Goal: Information Seeking & Learning: Learn about a topic

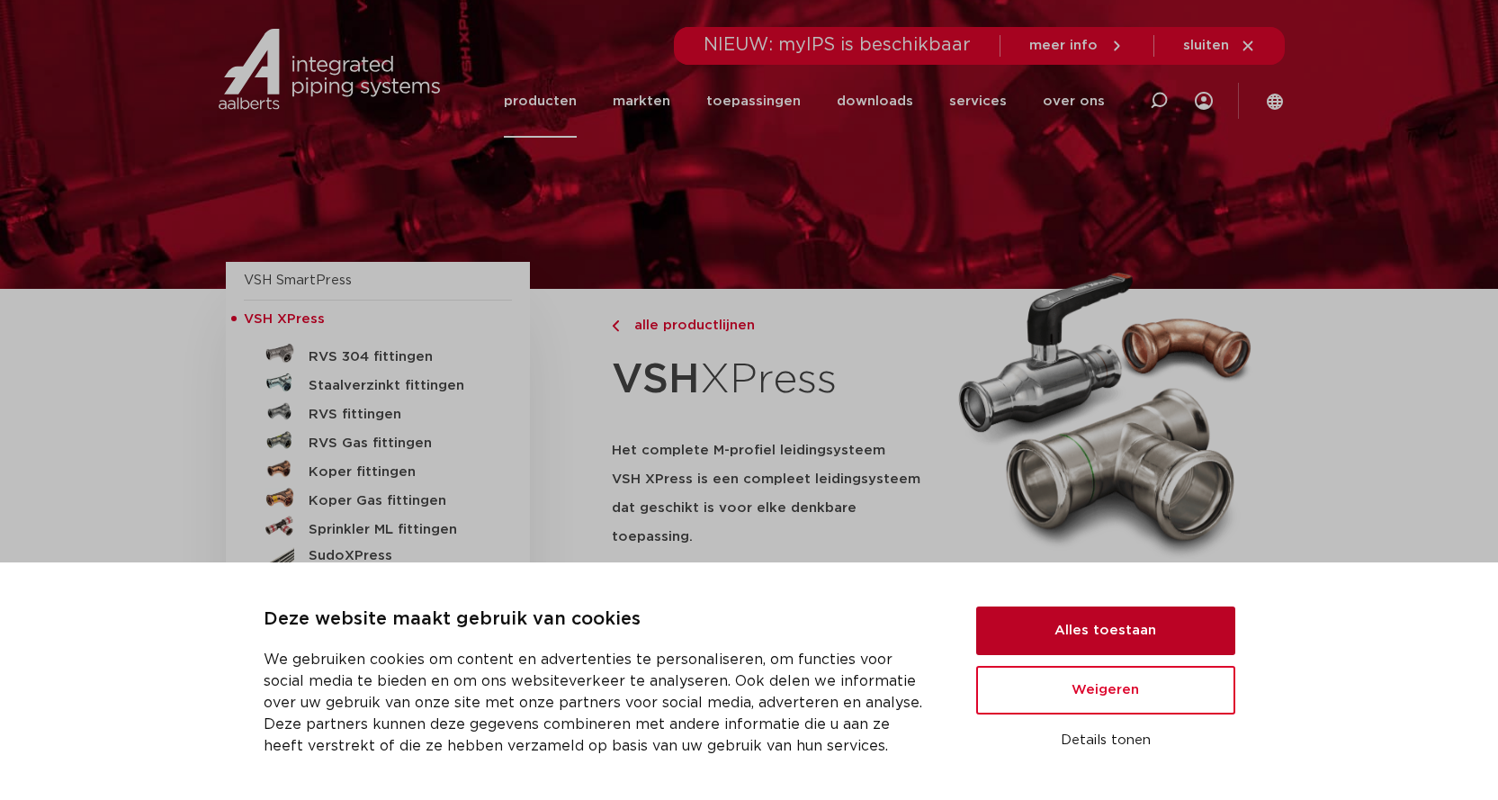
click at [1175, 615] on button "Alles toestaan" at bounding box center [1105, 630] width 259 height 49
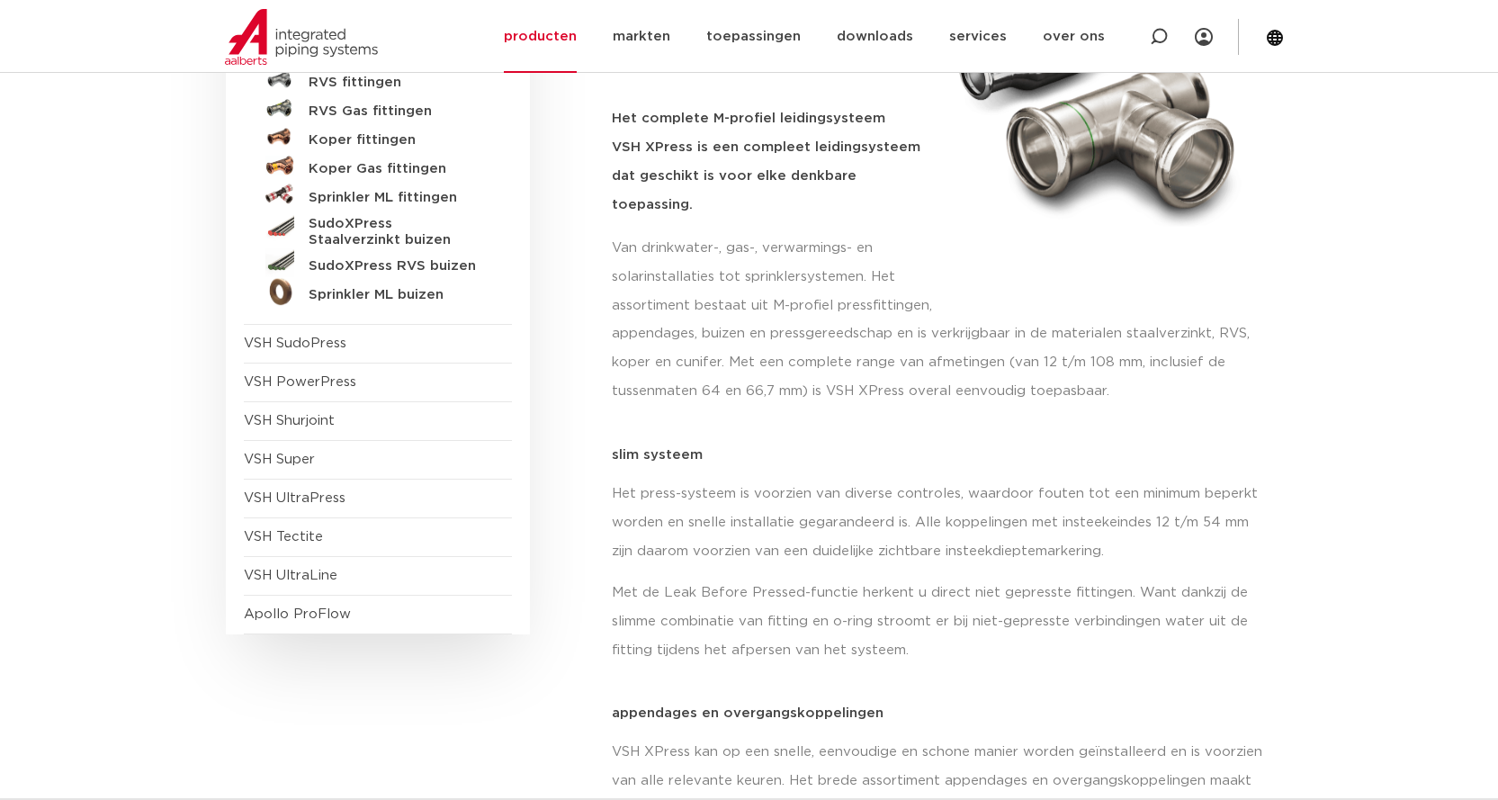
scroll to position [360, 0]
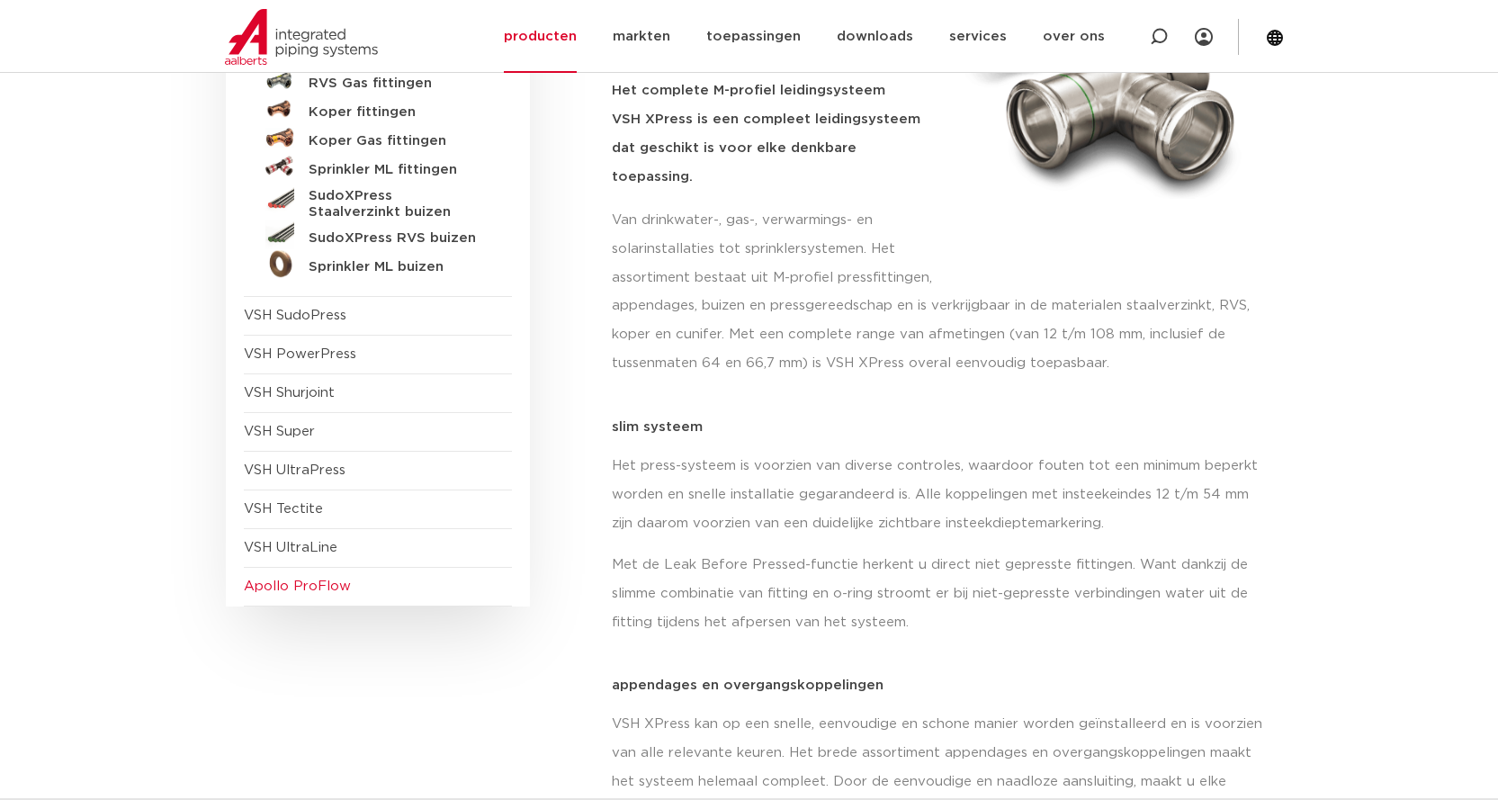
click at [333, 586] on span "Apollo ProFlow" at bounding box center [297, 585] width 107 height 13
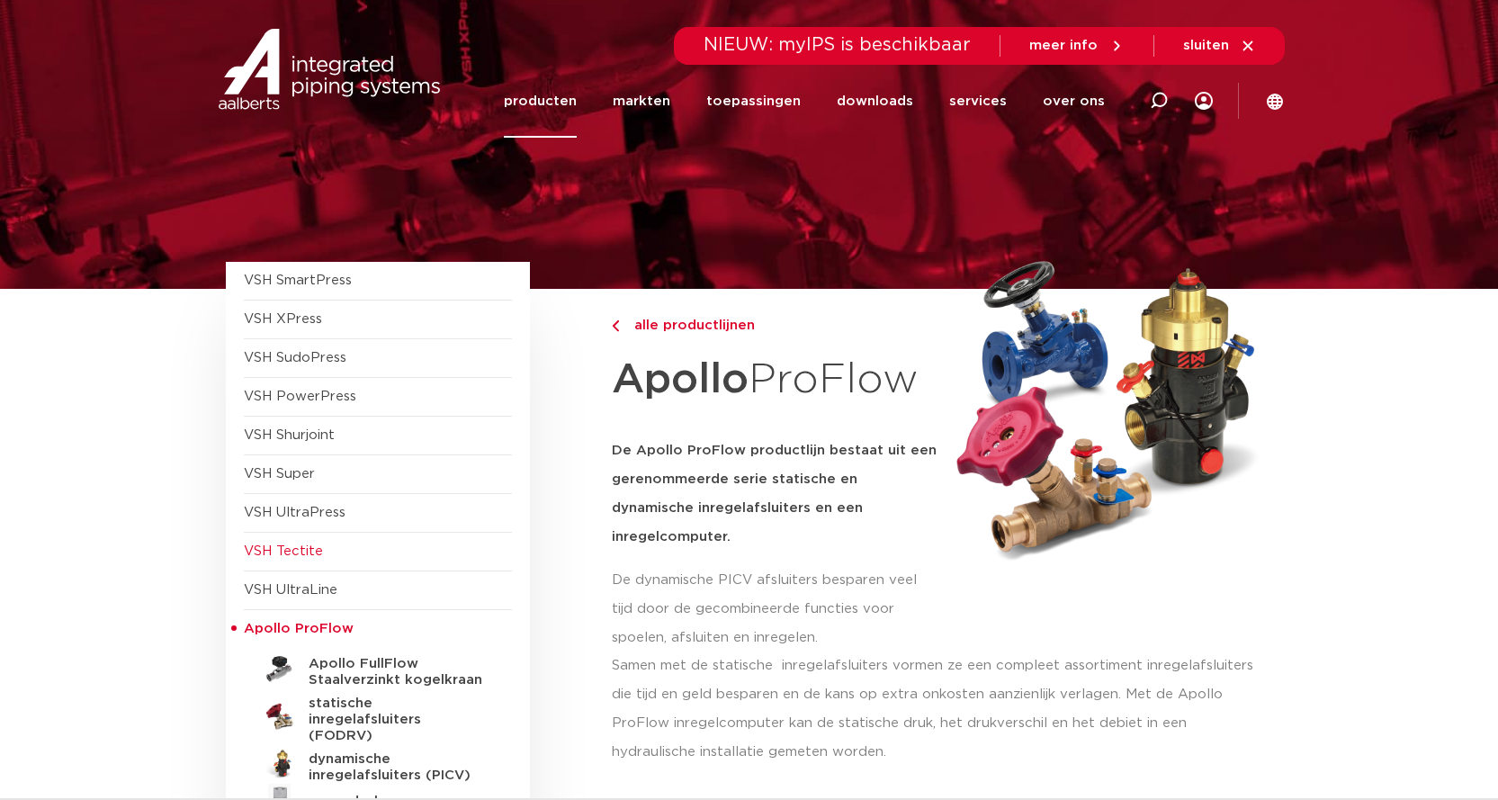
click at [290, 544] on span "VSH Tectite" at bounding box center [283, 550] width 79 height 13
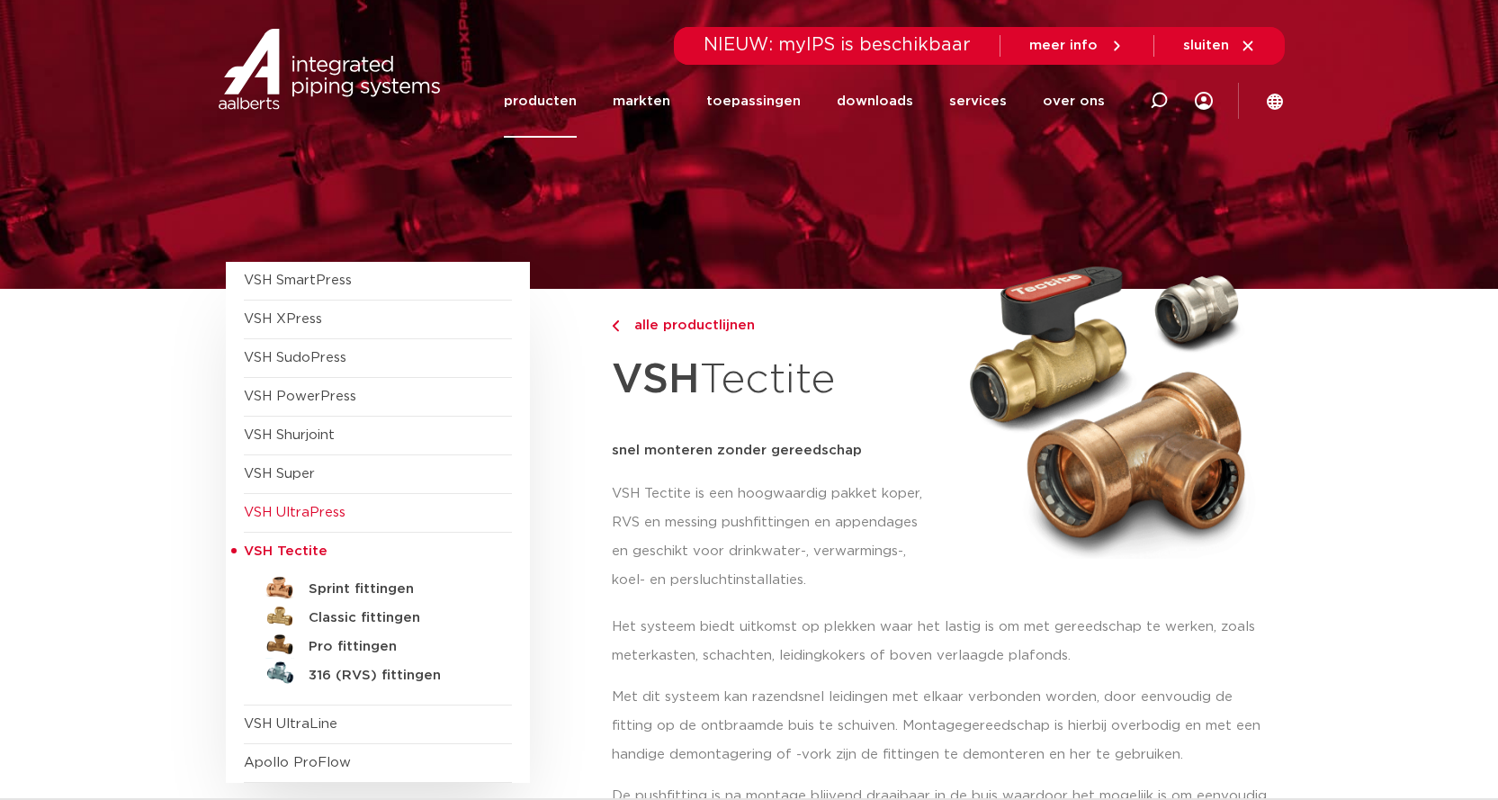
click at [315, 512] on span "VSH UltraPress" at bounding box center [295, 512] width 102 height 13
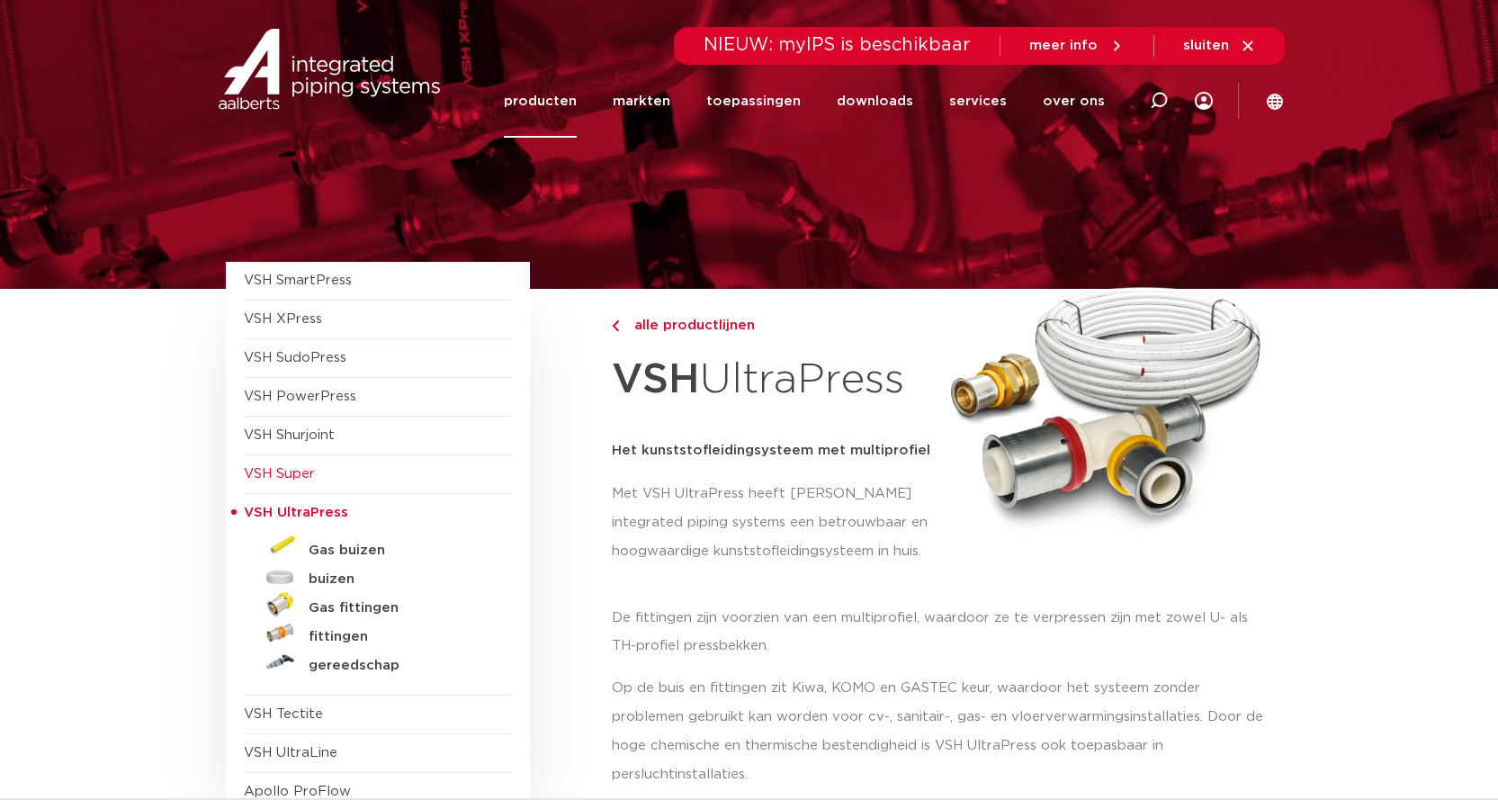
click at [298, 471] on span "VSH Super" at bounding box center [279, 473] width 71 height 13
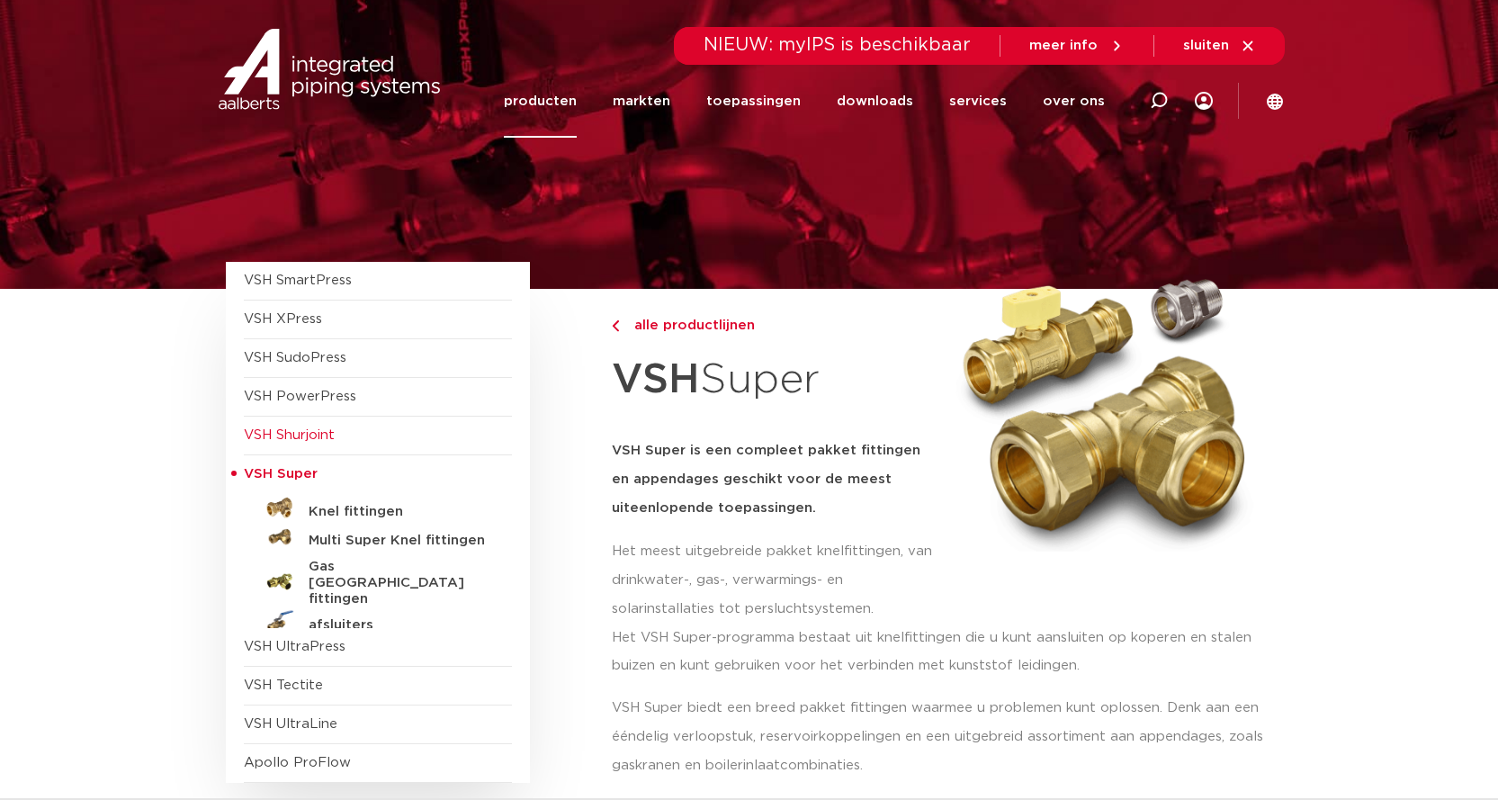
click at [298, 428] on span "VSH Shurjoint" at bounding box center [289, 434] width 91 height 13
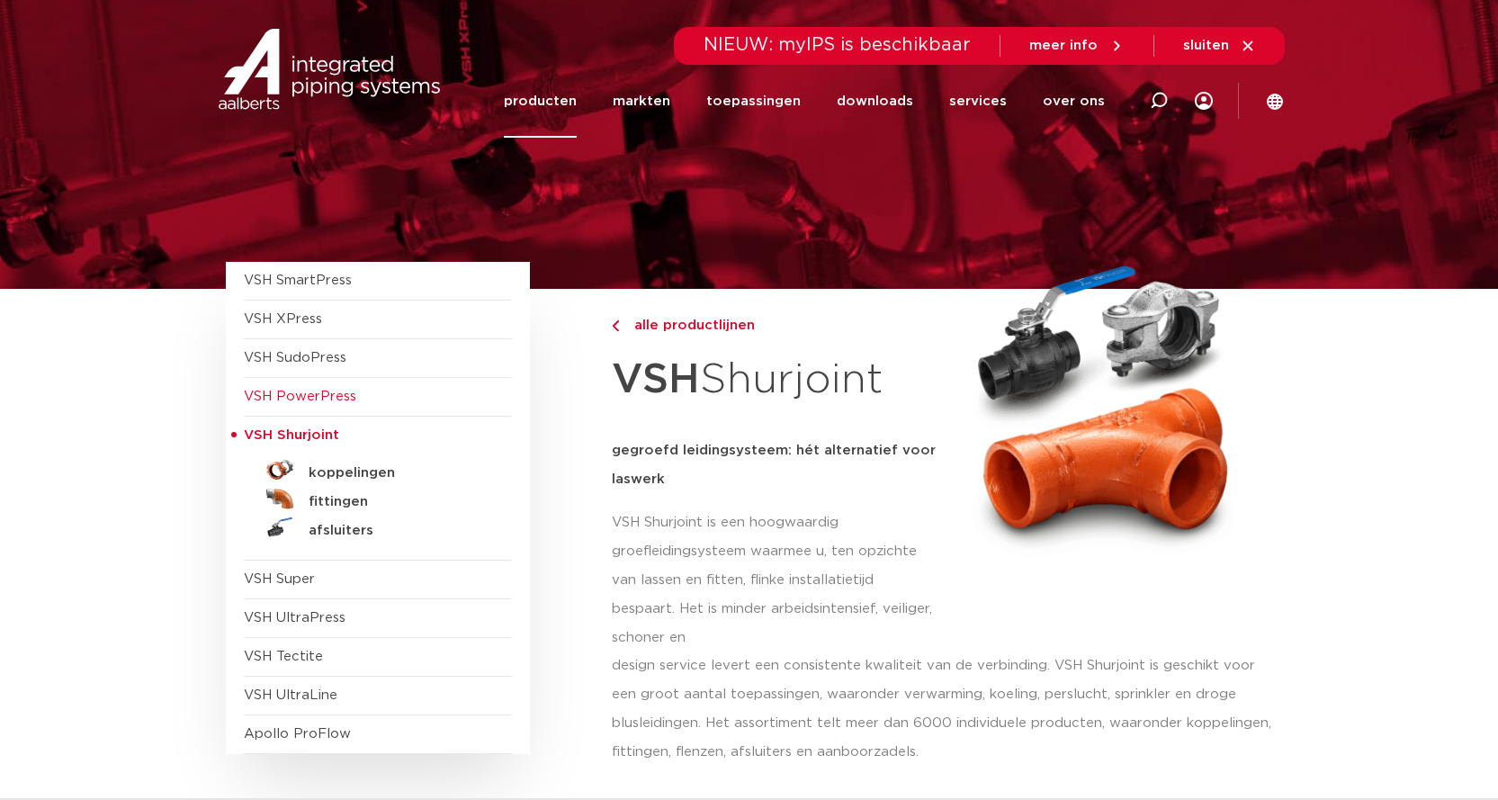
click at [315, 397] on span "VSH PowerPress" at bounding box center [300, 396] width 112 height 13
